Goal: Task Accomplishment & Management: Manage account settings

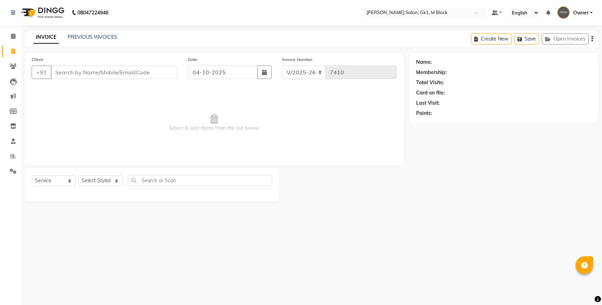
select select "6312"
select select "service"
click at [90, 35] on link "PREVIOUS INVOICES" at bounding box center [93, 37] width 50 height 6
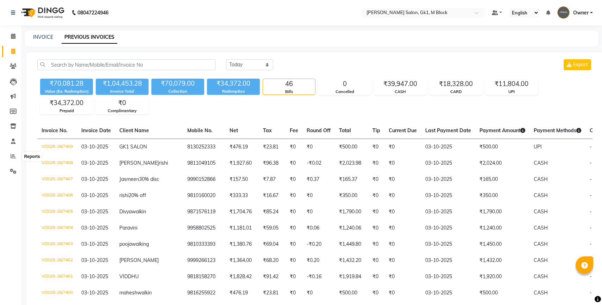
select select "[DATE]"
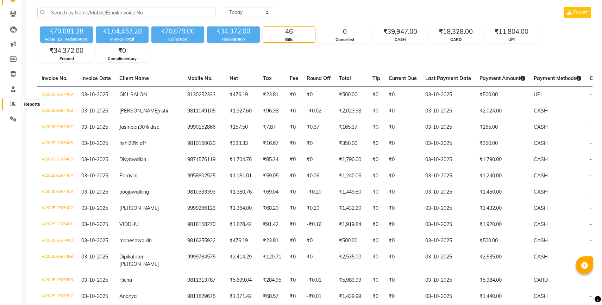
click at [8, 104] on span at bounding box center [13, 104] width 12 height 8
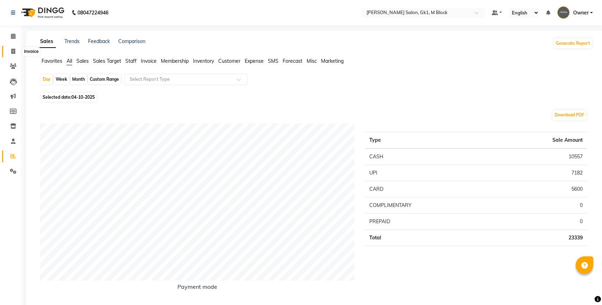
click at [15, 50] on icon at bounding box center [13, 51] width 4 height 5
select select "service"
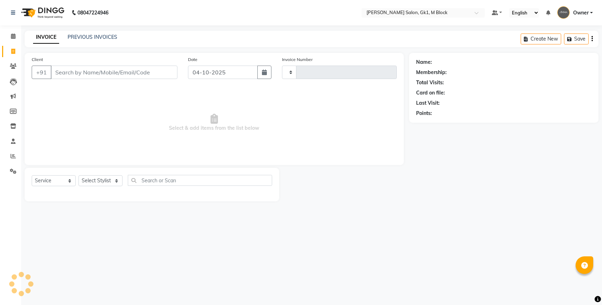
type input "7424"
select select "6312"
click at [97, 184] on select "Select Stylist [PERSON_NAME] [PERSON_NAME] [PERSON_NAME] COUNTER [PERSON_NAME] …" at bounding box center [101, 180] width 44 height 11
select select "47638"
click at [79, 175] on select "Select Stylist [PERSON_NAME] [PERSON_NAME] [PERSON_NAME] COUNTER [PERSON_NAME] …" at bounding box center [101, 180] width 44 height 11
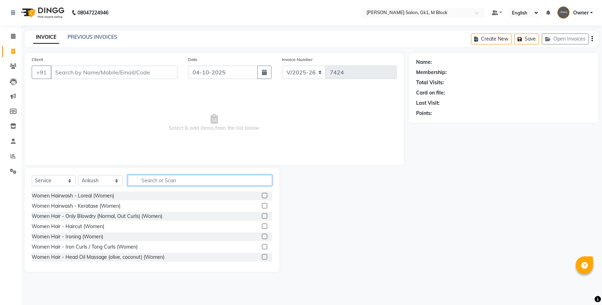
click at [161, 180] on input "text" at bounding box center [200, 180] width 144 height 11
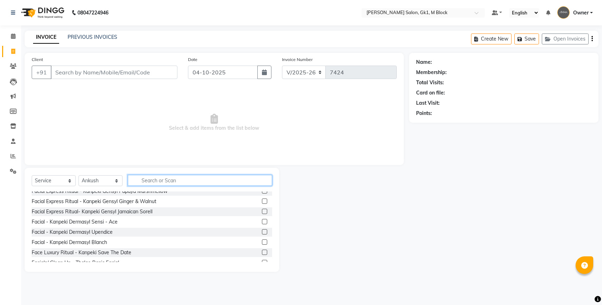
scroll to position [440, 0]
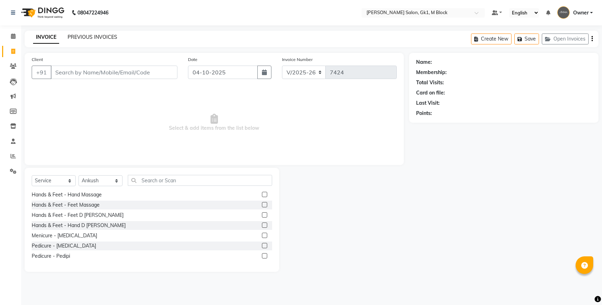
click at [110, 36] on link "PREVIOUS INVOICES" at bounding box center [93, 37] width 50 height 6
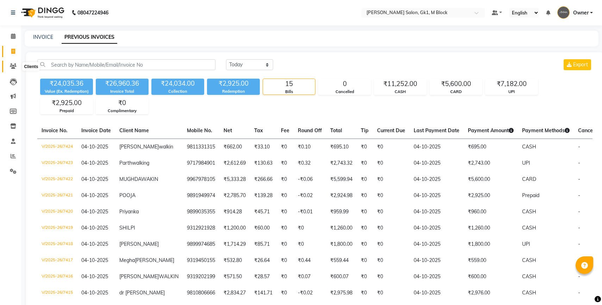
click at [14, 69] on span at bounding box center [13, 66] width 12 height 8
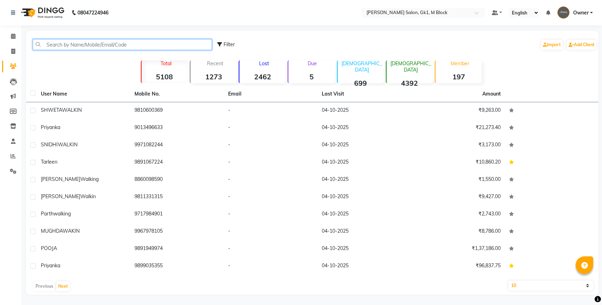
click at [74, 45] on input "text" at bounding box center [122, 44] width 179 height 11
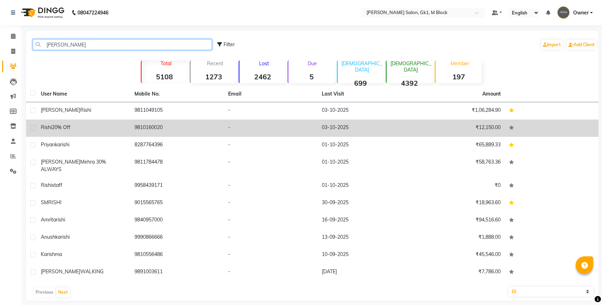
type input "[PERSON_NAME]"
click at [107, 130] on div "rishi 20% off" at bounding box center [83, 127] width 85 height 7
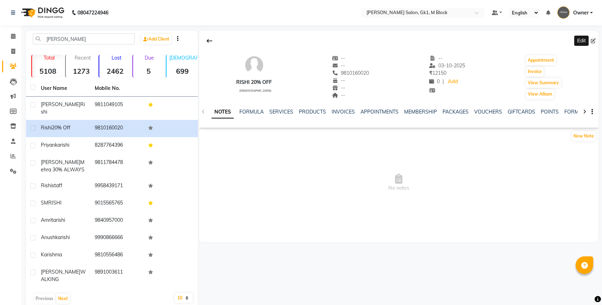
click at [594, 41] on icon at bounding box center [593, 40] width 5 height 5
select select "[DEMOGRAPHIC_DATA]"
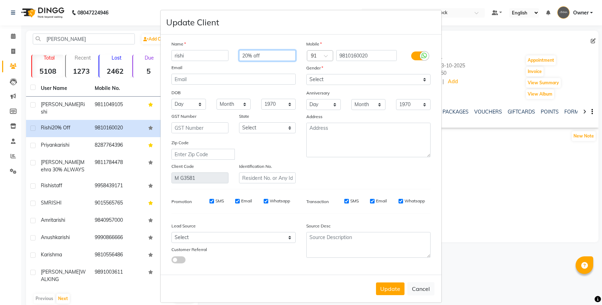
click at [246, 55] on input "20% off" at bounding box center [267, 55] width 57 height 11
type input "30% off"
click at [394, 291] on button "Update" at bounding box center [390, 288] width 29 height 13
select select
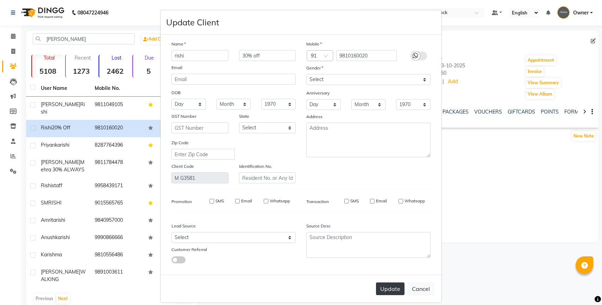
select select
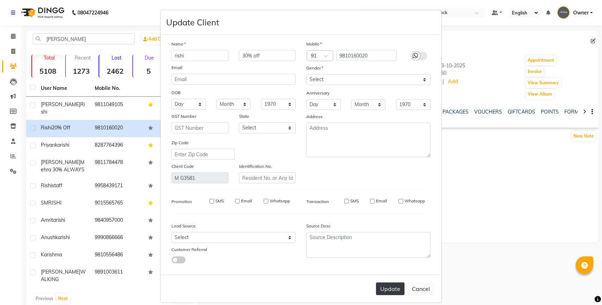
checkbox input "false"
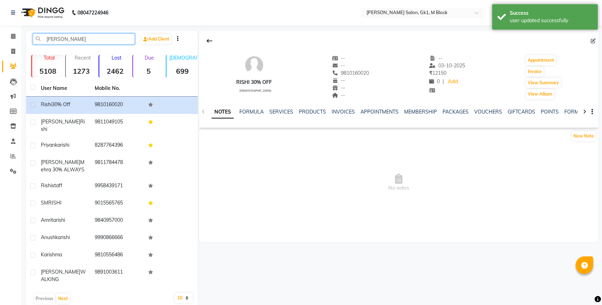
click at [89, 37] on input "[PERSON_NAME]" at bounding box center [84, 38] width 102 height 11
type input "r"
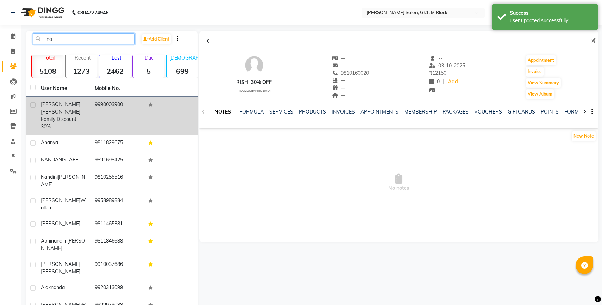
type input "n"
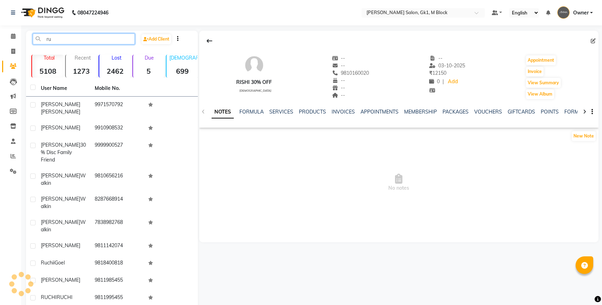
type input "r"
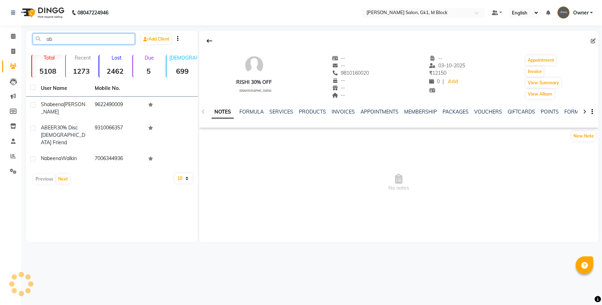
type input "a"
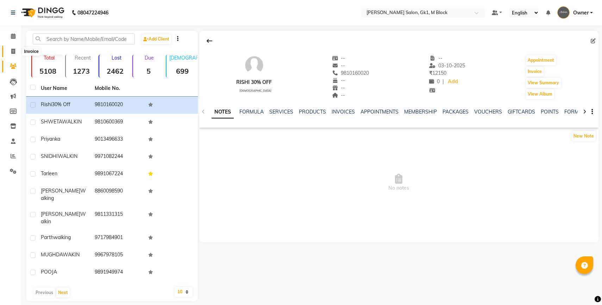
click at [14, 52] on icon at bounding box center [13, 51] width 4 height 5
select select "service"
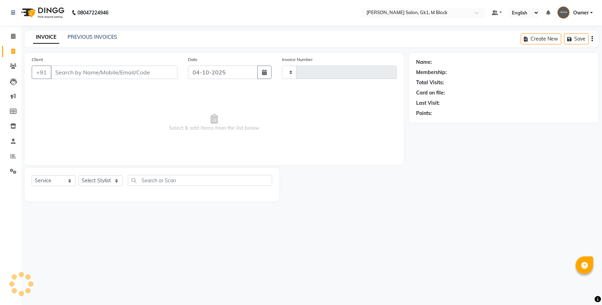
type input "7430"
select select "6312"
click at [12, 156] on icon at bounding box center [13, 155] width 5 height 5
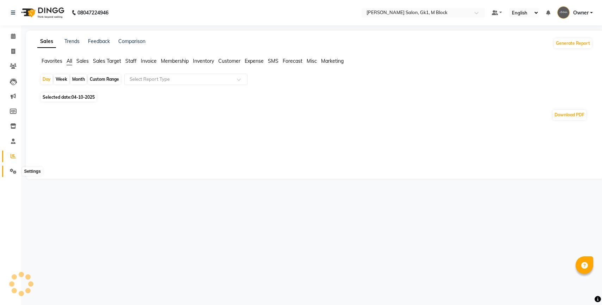
click at [12, 173] on icon at bounding box center [13, 170] width 7 height 5
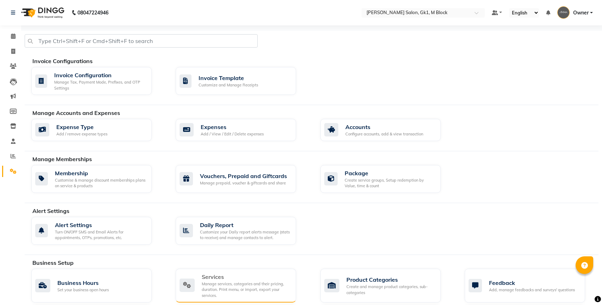
click at [227, 273] on div "Services" at bounding box center [246, 276] width 89 height 8
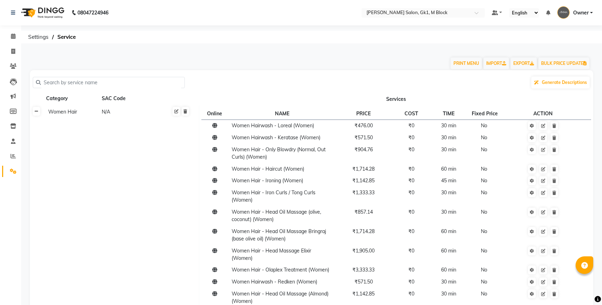
click at [37, 112] on icon at bounding box center [37, 111] width 4 height 4
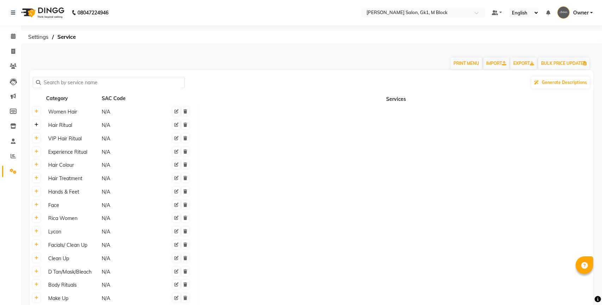
click at [37, 125] on icon at bounding box center [37, 125] width 4 height 4
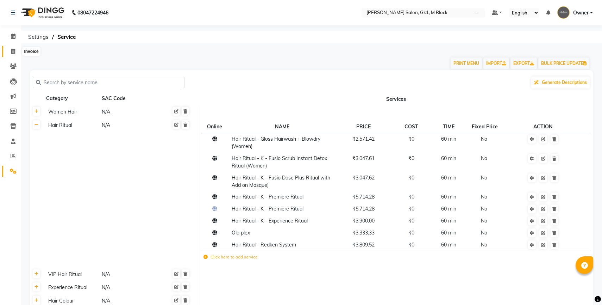
click at [16, 50] on span at bounding box center [13, 52] width 12 height 8
select select "6312"
select select "service"
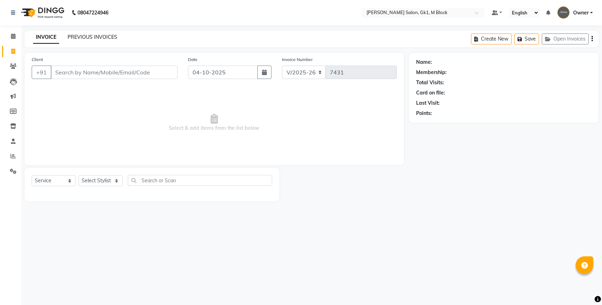
click at [75, 35] on link "PREVIOUS INVOICES" at bounding box center [93, 37] width 50 height 6
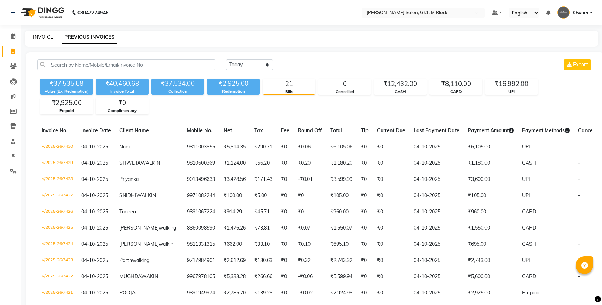
click at [47, 37] on link "INVOICE" at bounding box center [43, 37] width 20 height 6
select select "service"
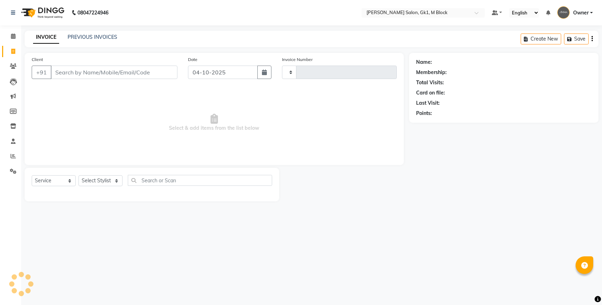
type input "7431"
select select "6312"
click at [83, 36] on link "PREVIOUS INVOICES" at bounding box center [93, 37] width 50 height 6
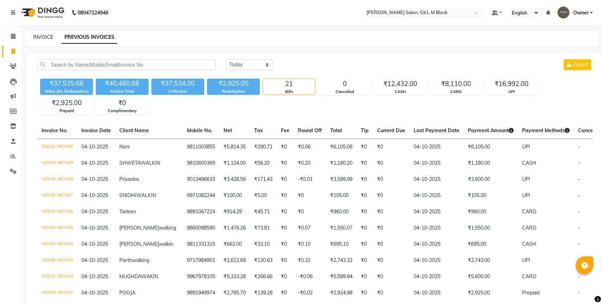
click at [48, 37] on link "INVOICE" at bounding box center [43, 37] width 20 height 6
select select "6312"
select select "service"
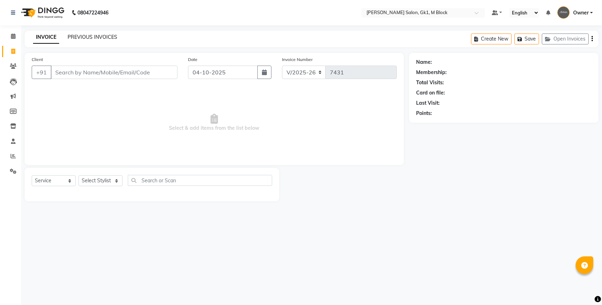
click at [91, 36] on link "PREVIOUS INVOICES" at bounding box center [93, 37] width 50 height 6
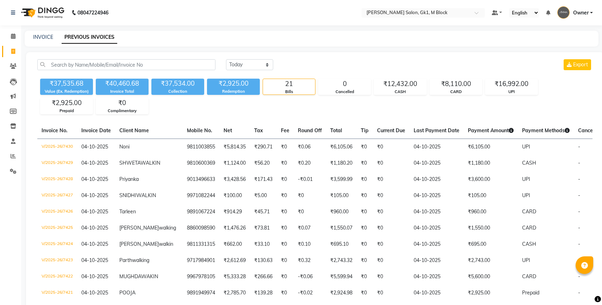
click at [509, 131] on icon at bounding box center [511, 130] width 5 height 5
